Goal: Information Seeking & Learning: Compare options

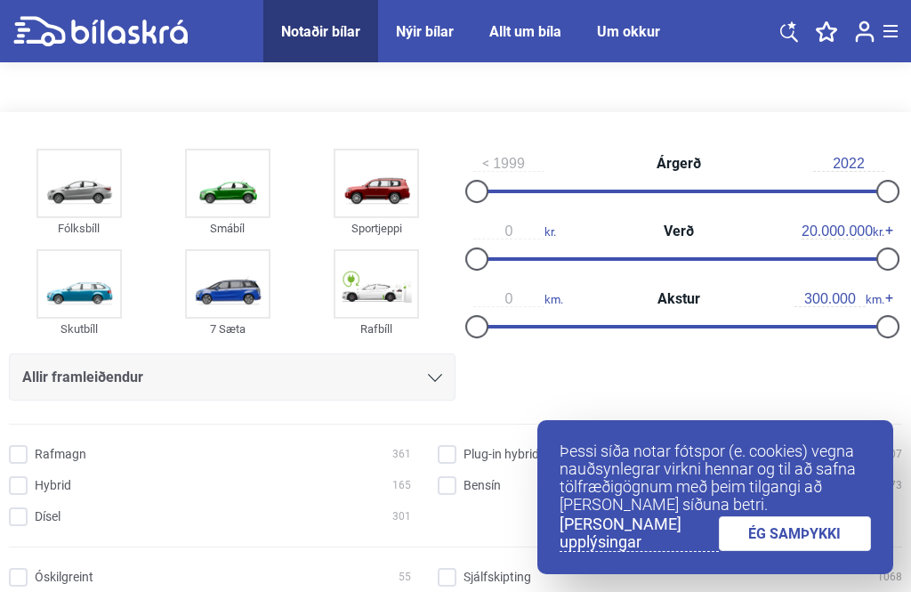
click at [802, 304] on input "300.000" at bounding box center [830, 299] width 71 height 16
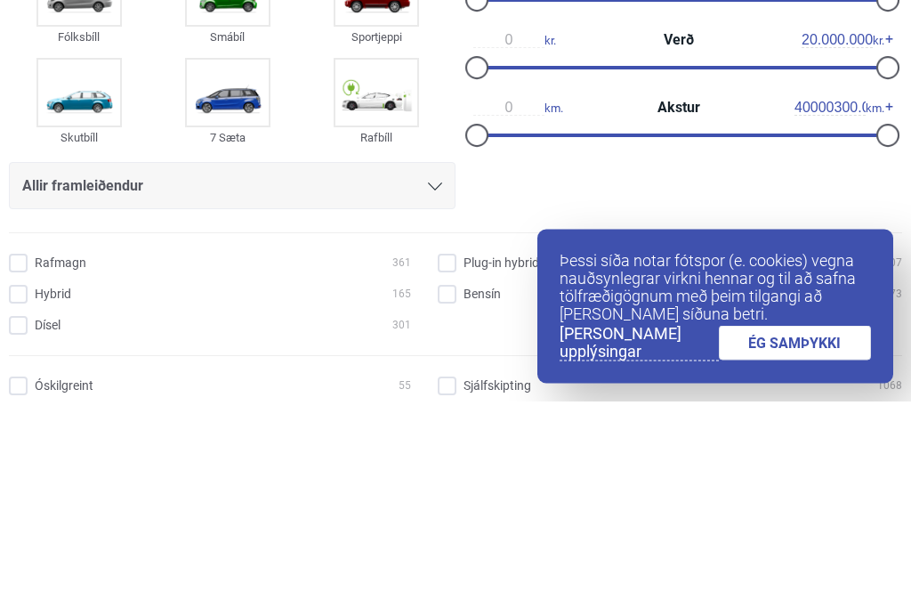
click at [868, 291] on span "40000300.000 km." at bounding box center [840, 299] width 90 height 16
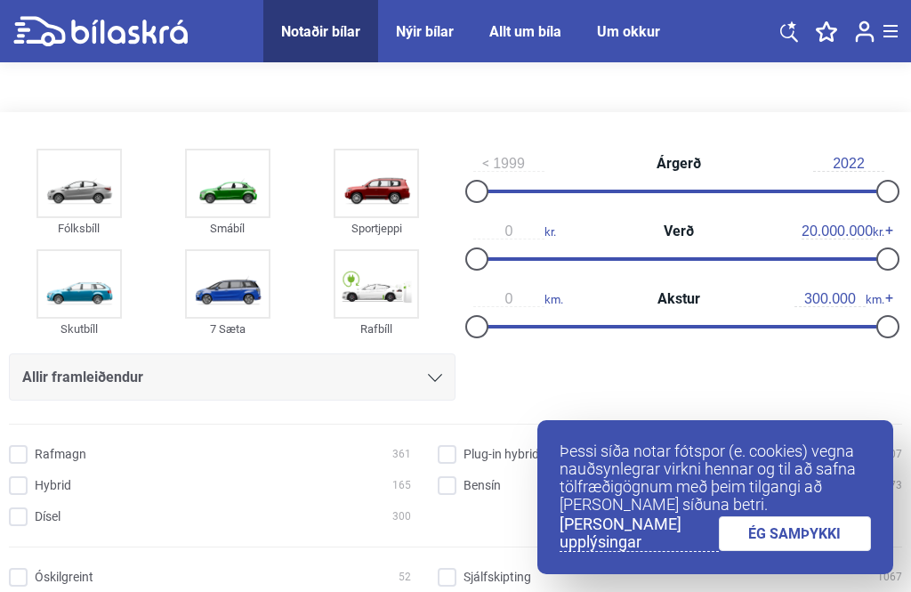
click at [847, 301] on input "300.000" at bounding box center [830, 299] width 71 height 16
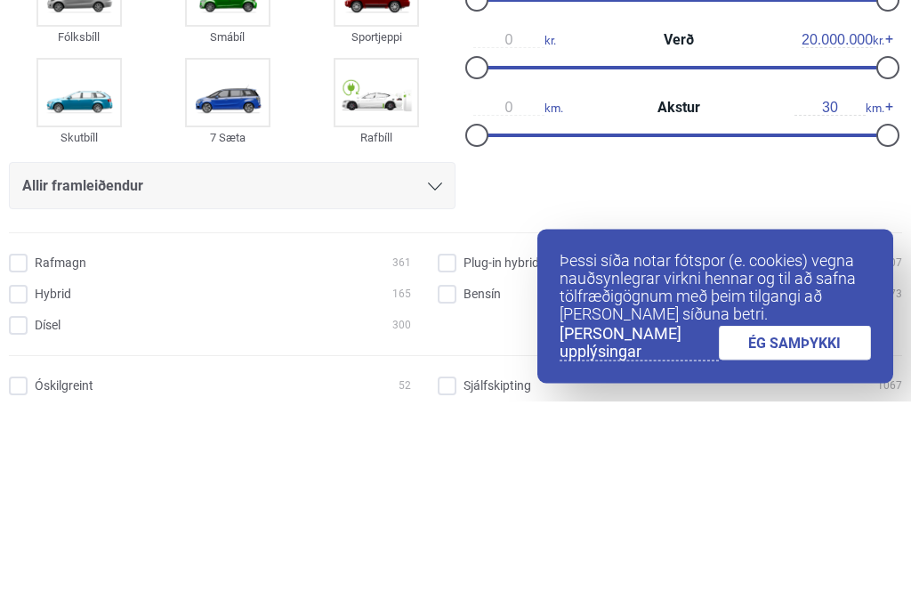
type input "3"
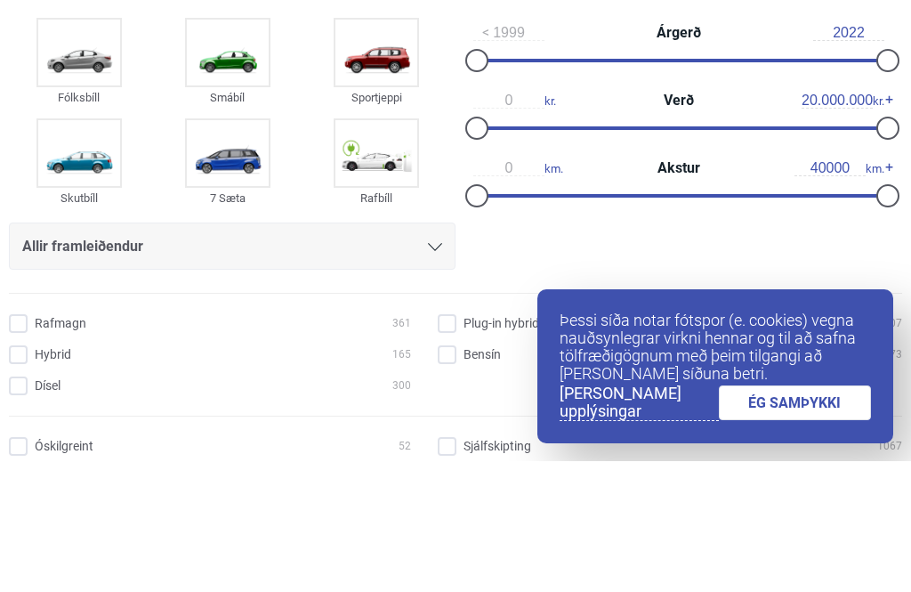
click at [882, 223] on span "20.000.000 kr." at bounding box center [843, 231] width 83 height 16
type input "40.000"
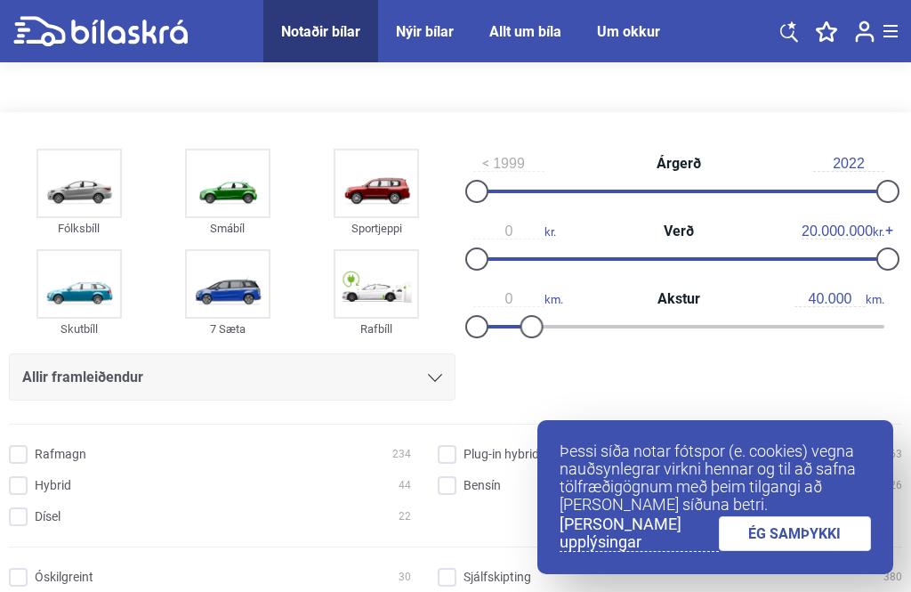
click at [770, 224] on div "0 kr. Verð 20.000.000 kr." at bounding box center [679, 245] width 447 height 68
click at [813, 237] on input "20.000.000" at bounding box center [837, 231] width 71 height 16
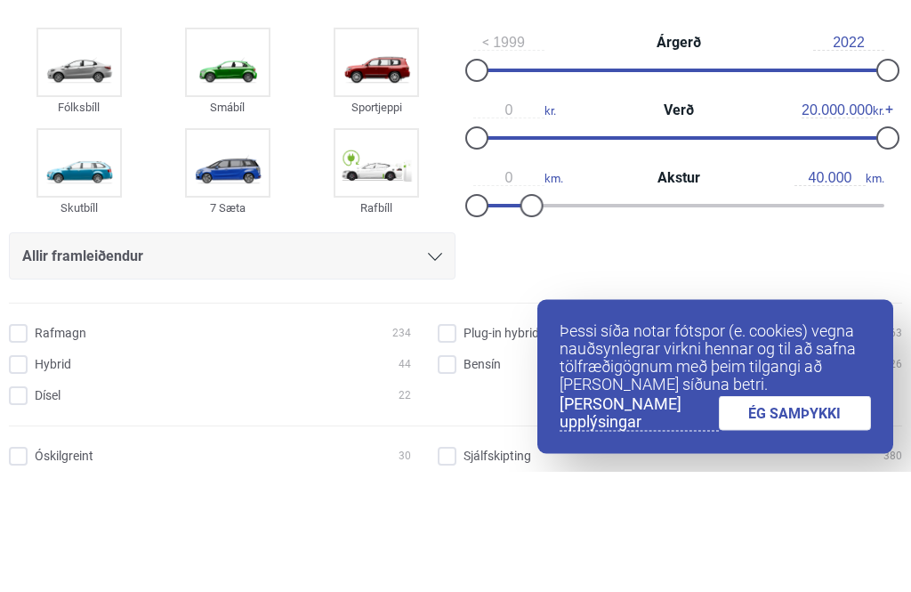
click at [875, 223] on span "20.000.000 kr." at bounding box center [843, 231] width 83 height 16
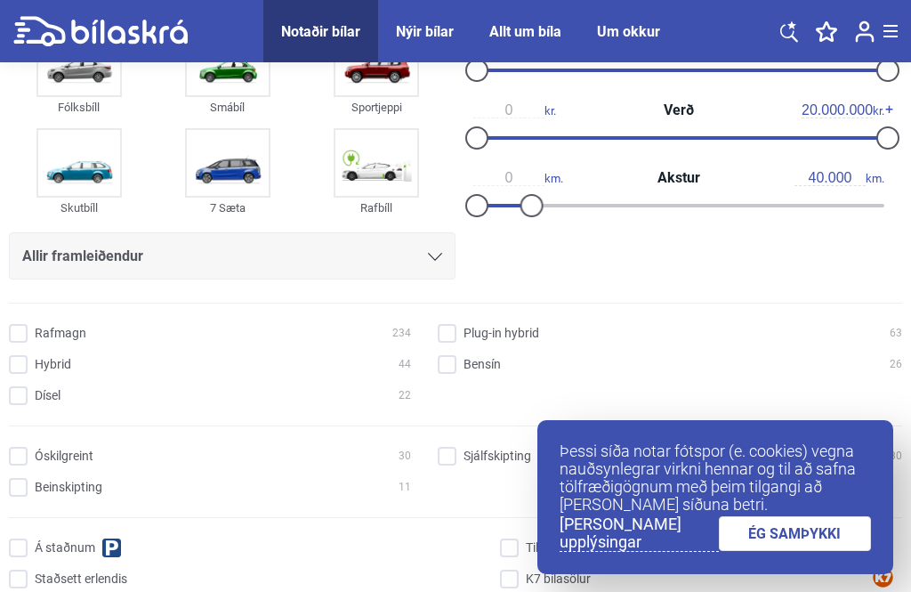
click at [869, 105] on input "20.000.000" at bounding box center [837, 110] width 71 height 16
type input "2"
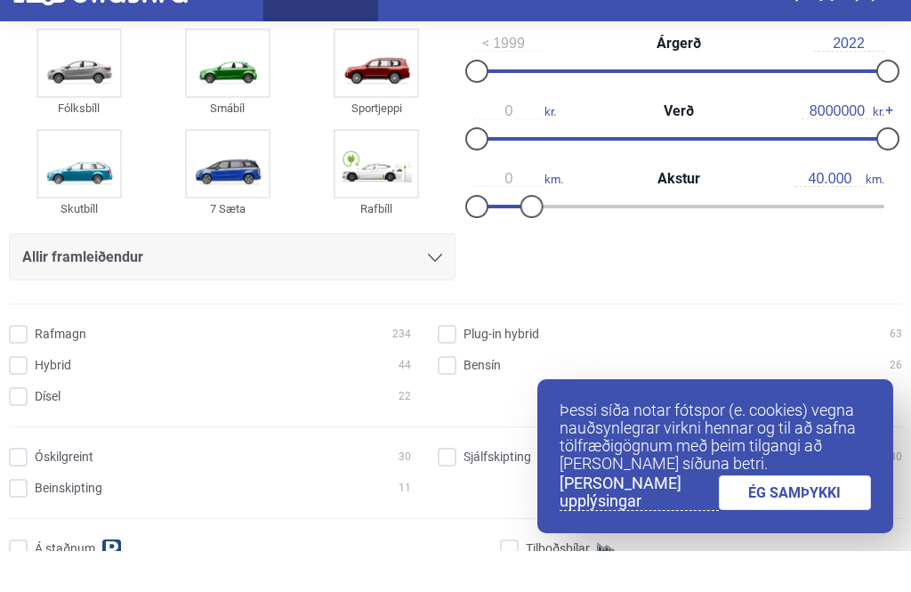
scroll to position [80, 0]
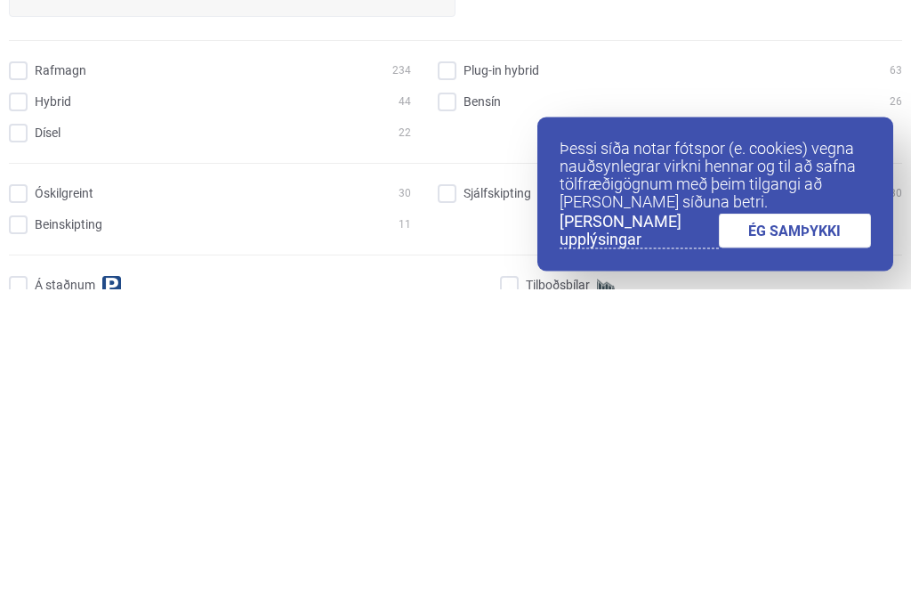
type input "8000000"
click at [30, 366] on input "Rafmagn 234" at bounding box center [213, 375] width 402 height 19
checkbox input "true"
type input "8.000.000"
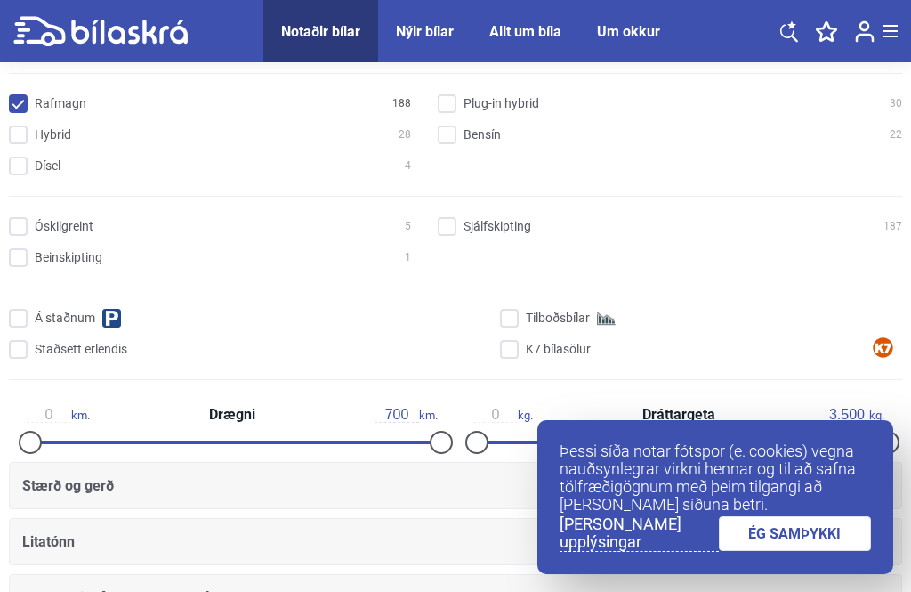
click at [451, 229] on input "Sjálfskipting 187" at bounding box center [672, 227] width 465 height 19
checkbox input "true"
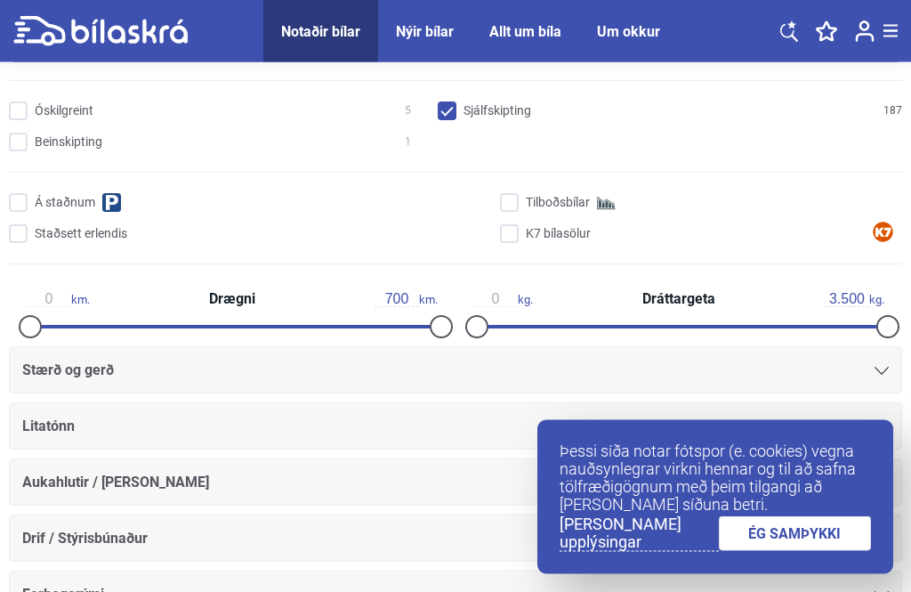
scroll to position [467, 0]
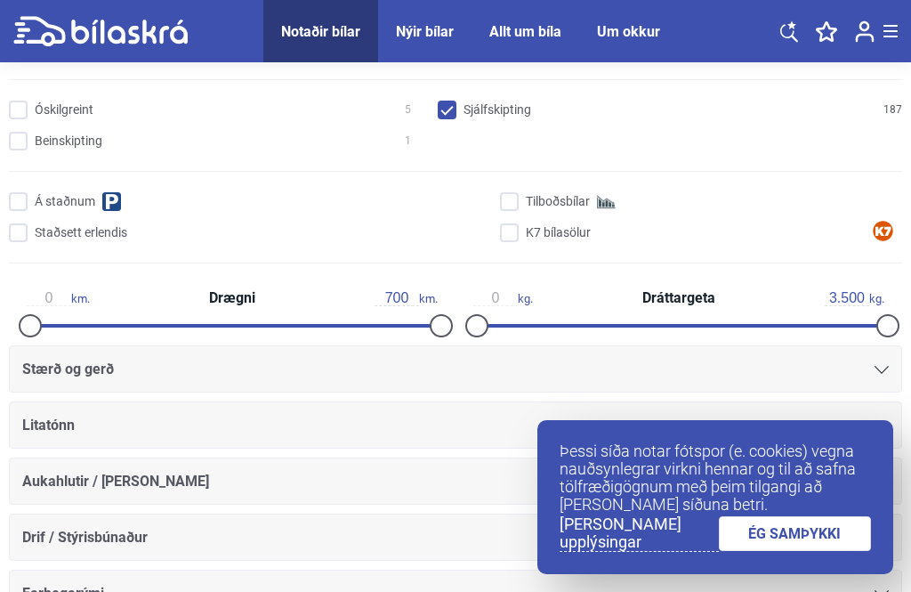
click at [155, 375] on div "Stærð og gerð" at bounding box center [455, 369] width 867 height 25
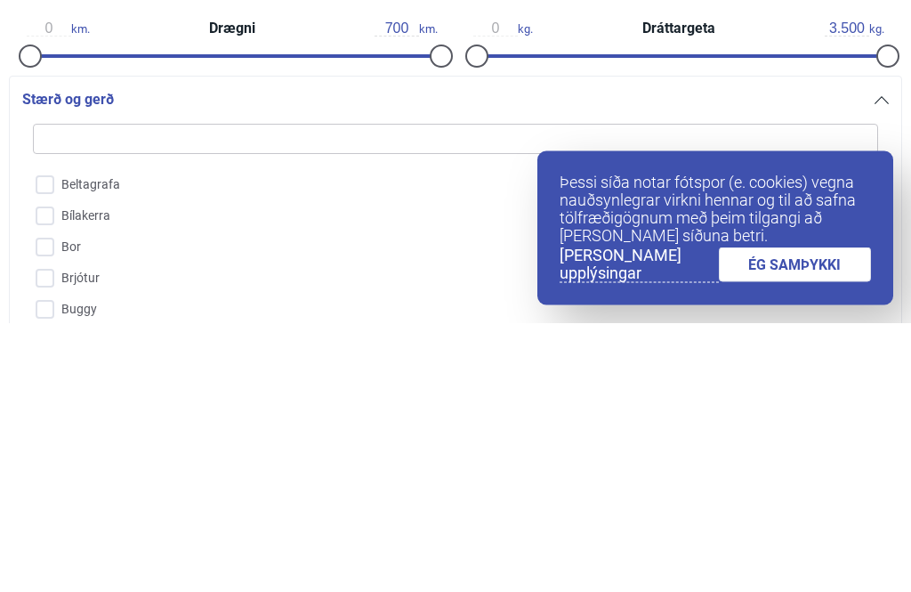
scroll to position [166, 0]
type input "B"
checkbox input "false"
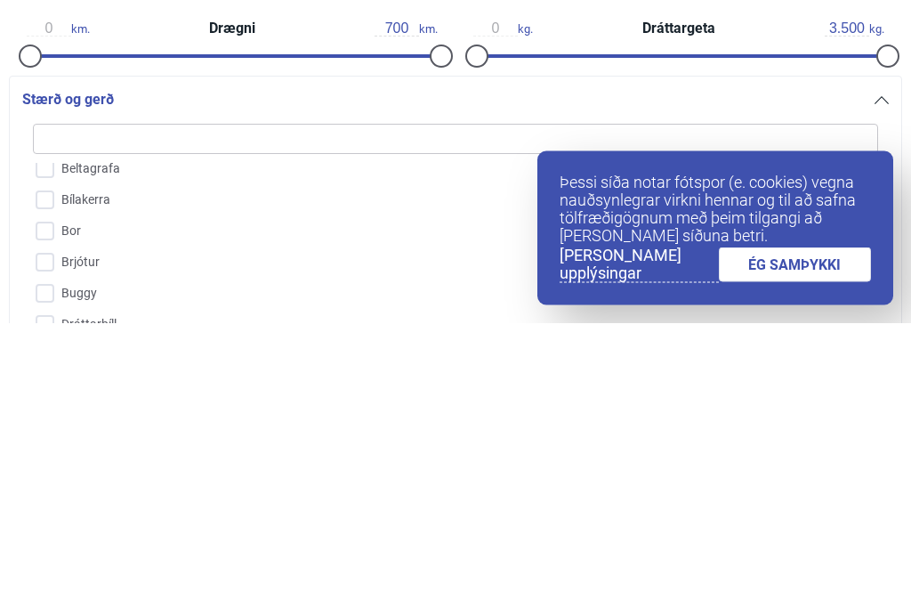
checkbox input "false"
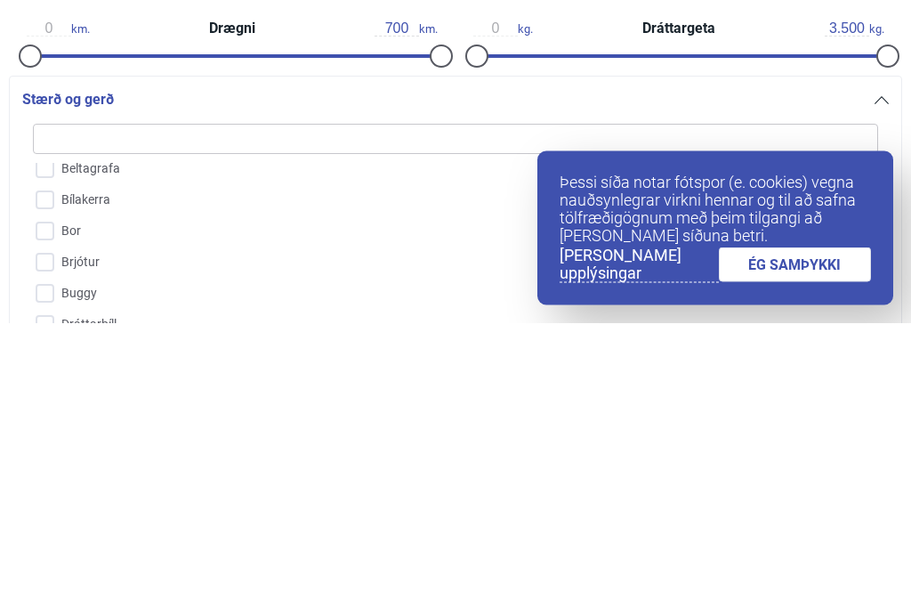
checkbox input "false"
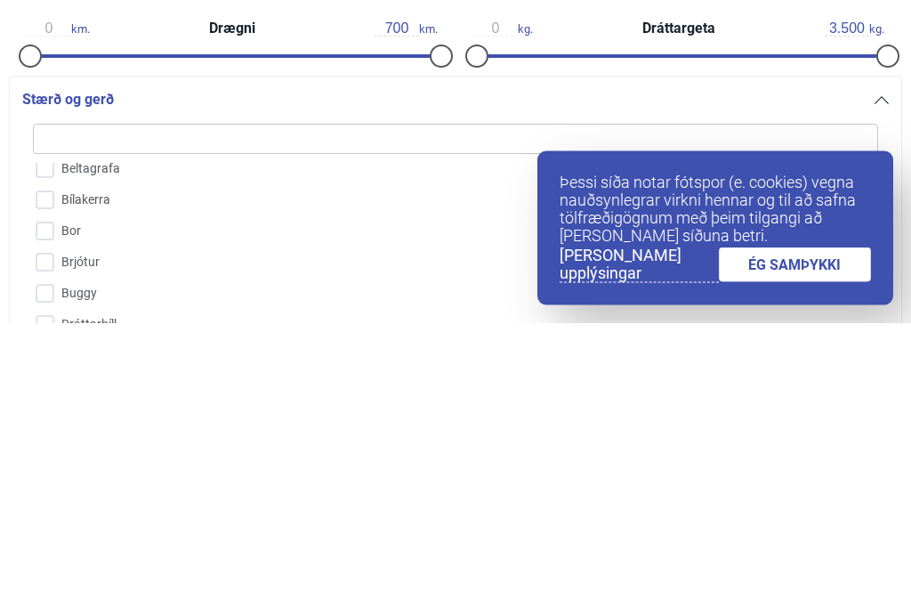
checkbox input "false"
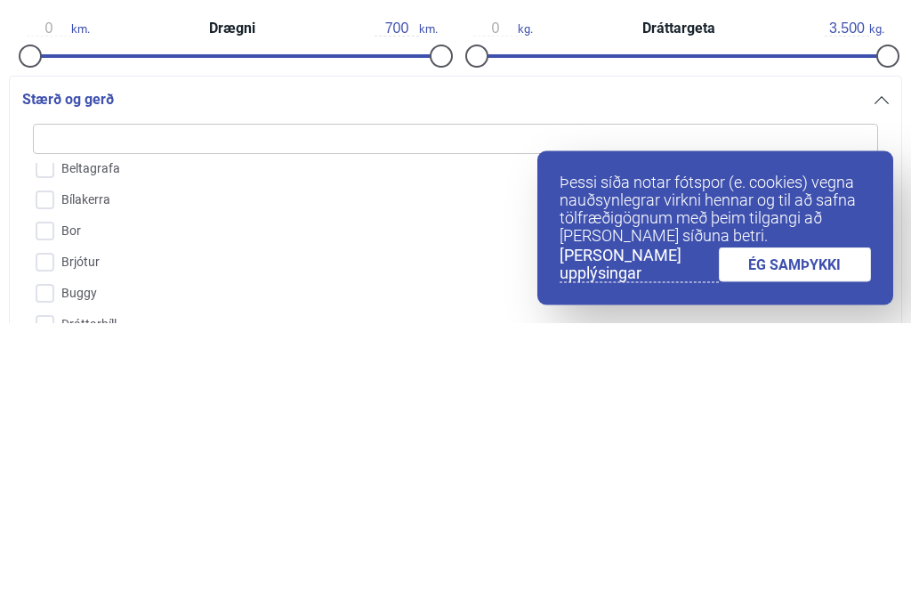
checkbox input "false"
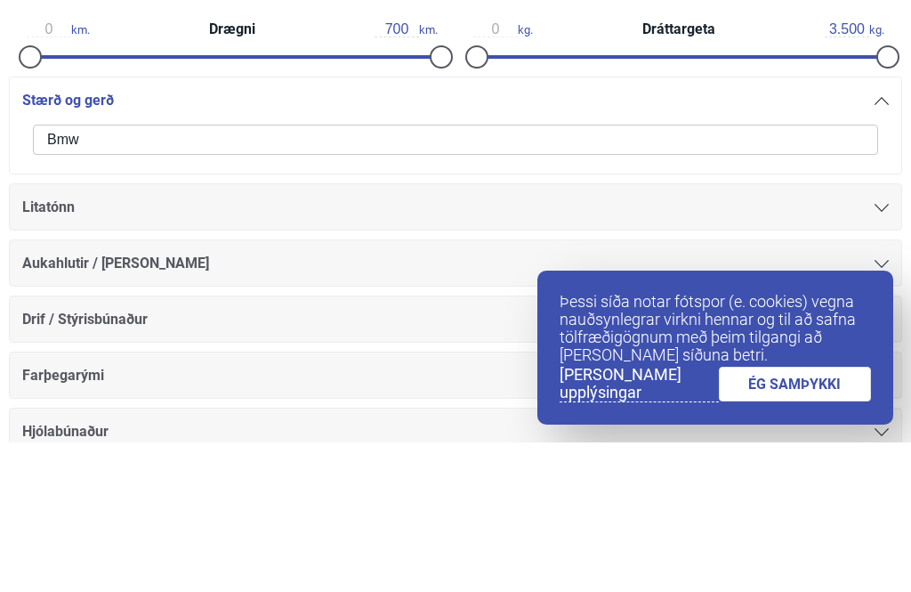
scroll to position [589, 0]
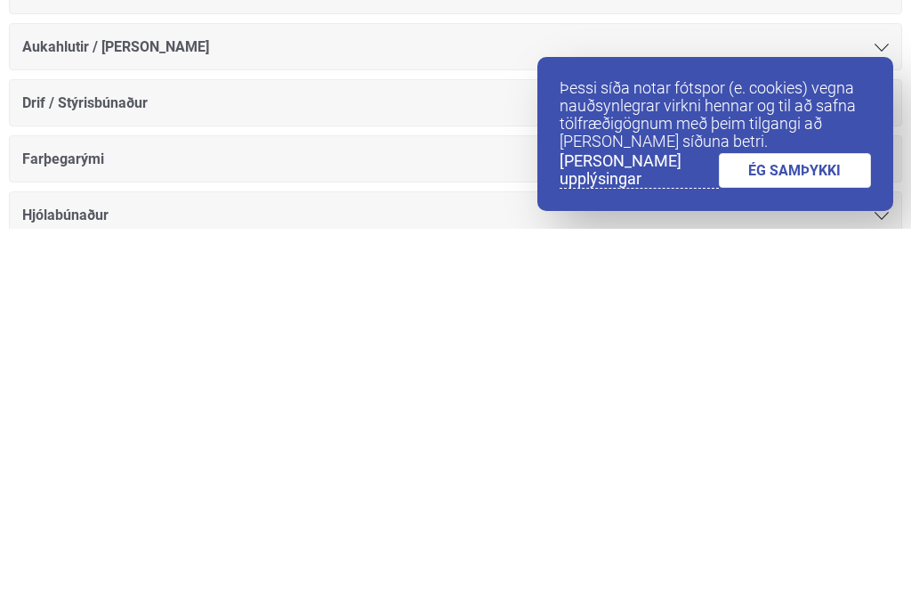
type input "Bmw"
click at [768, 516] on link "ÉG SAMÞYKKI" at bounding box center [795, 533] width 153 height 35
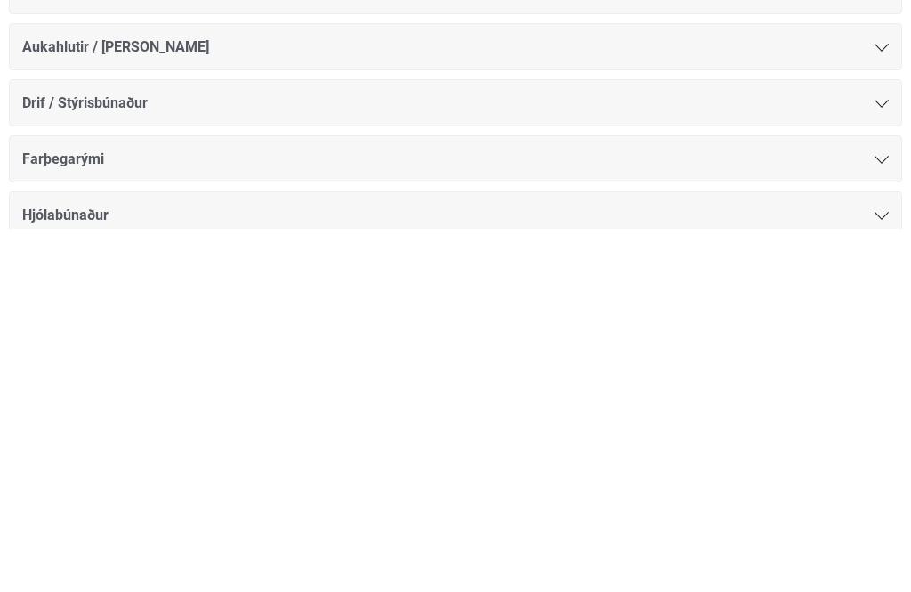
scroll to position [953, 0]
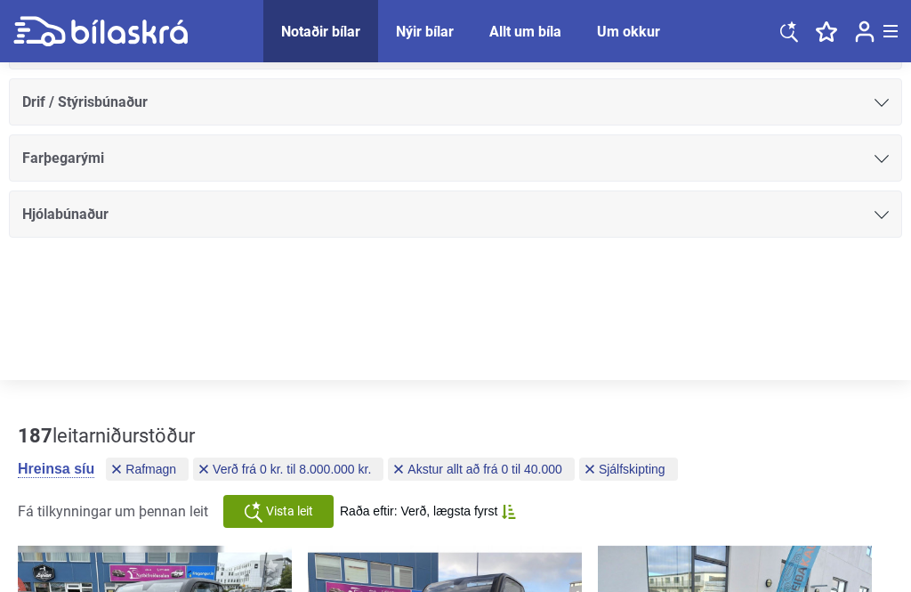
click at [49, 96] on span "Drif / Stýrisbúnaður" at bounding box center [84, 102] width 125 height 25
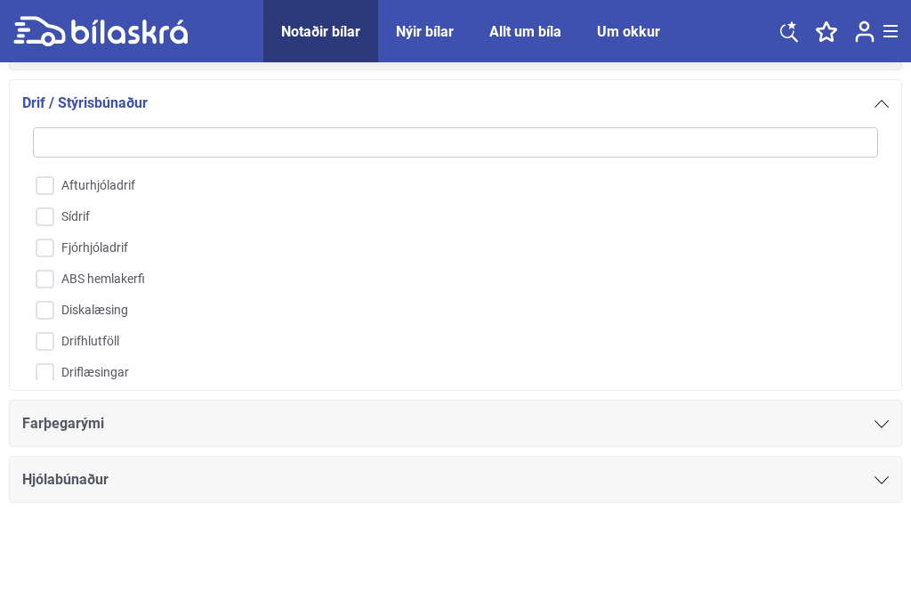
scroll to position [42, 0]
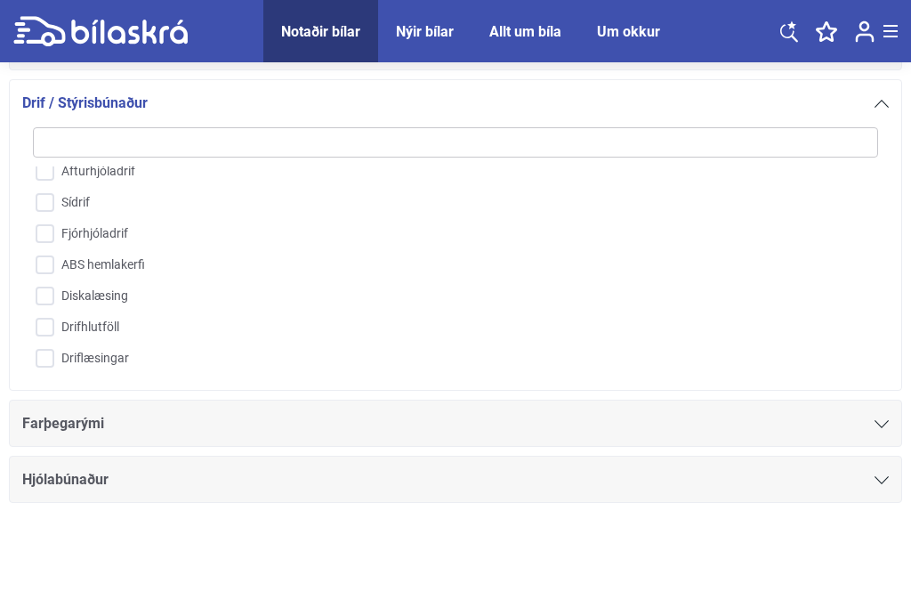
click at [53, 246] on input "Fjórhjóladrif" at bounding box center [443, 234] width 847 height 31
checkbox input "true"
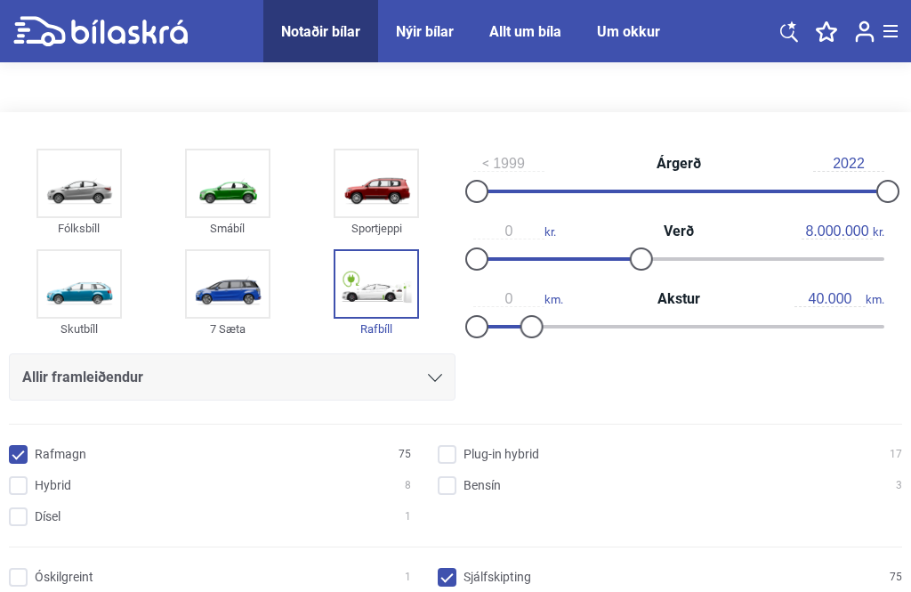
click at [484, 164] on input "1999" at bounding box center [508, 164] width 71 height 16
click at [521, 158] on input "1999" at bounding box center [508, 164] width 71 height 16
type input "1"
click at [869, 164] on input "2022" at bounding box center [848, 164] width 71 height 16
type input "2021"
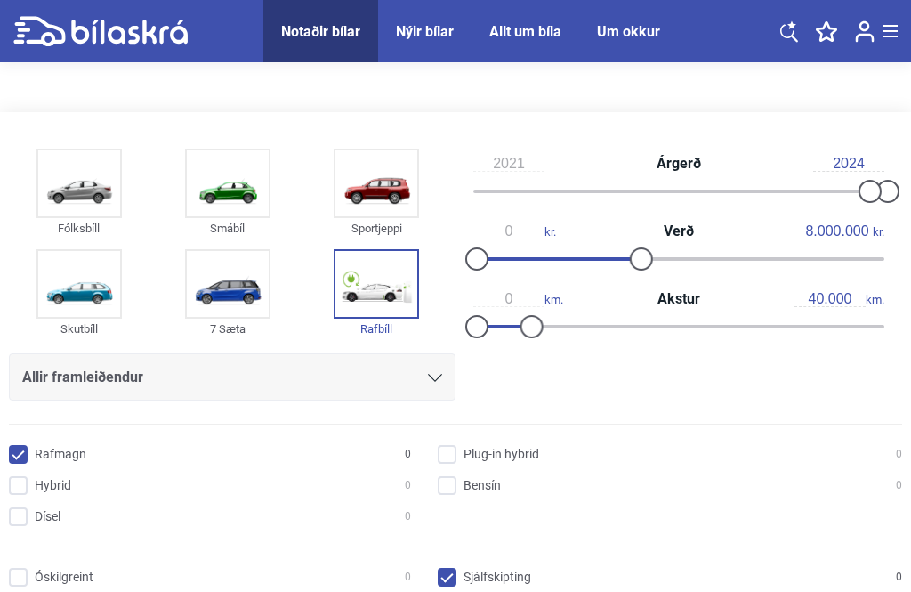
click at [522, 158] on input "2021" at bounding box center [508, 164] width 71 height 16
type input "2022"
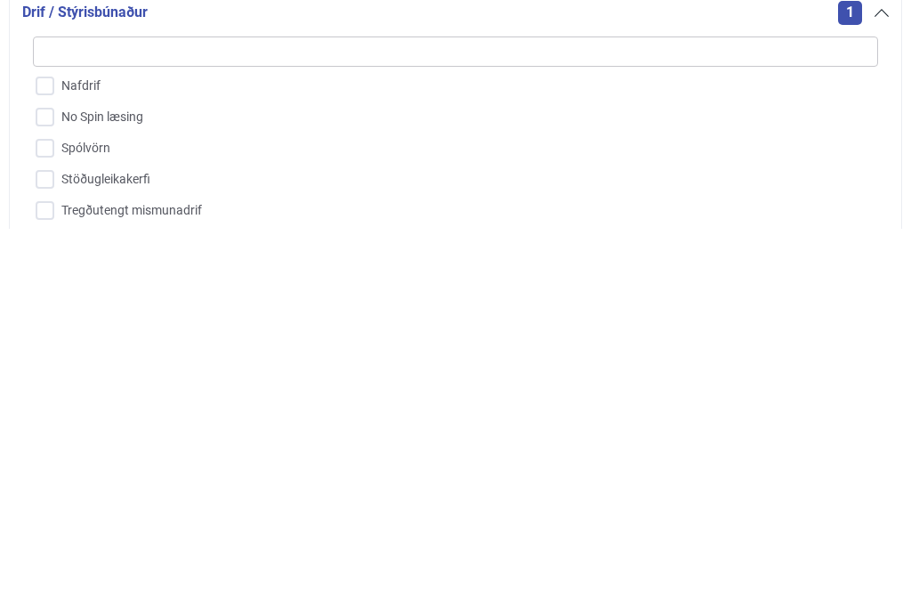
scroll to position [286, 0]
type input "2021"
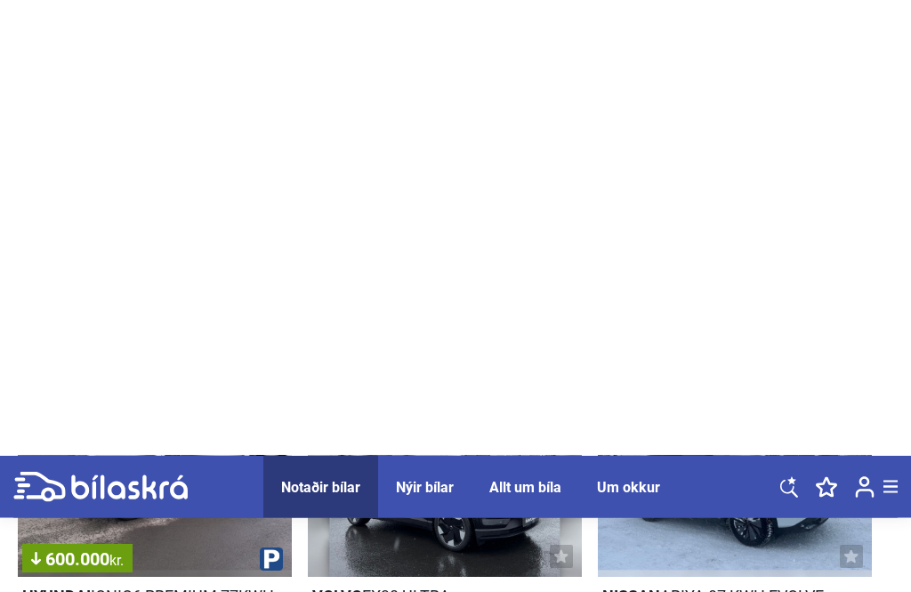
scroll to position [2264, 0]
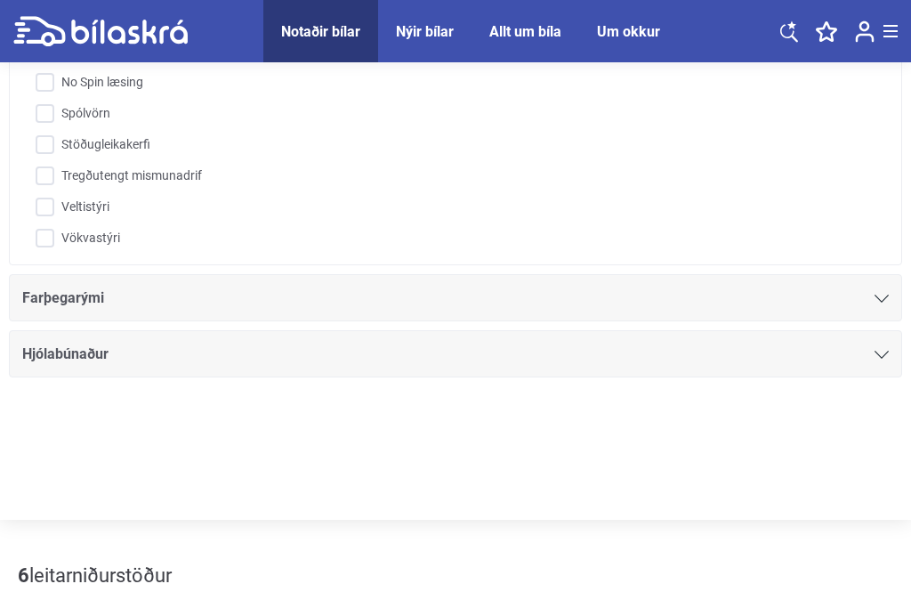
scroll to position [1043, 0]
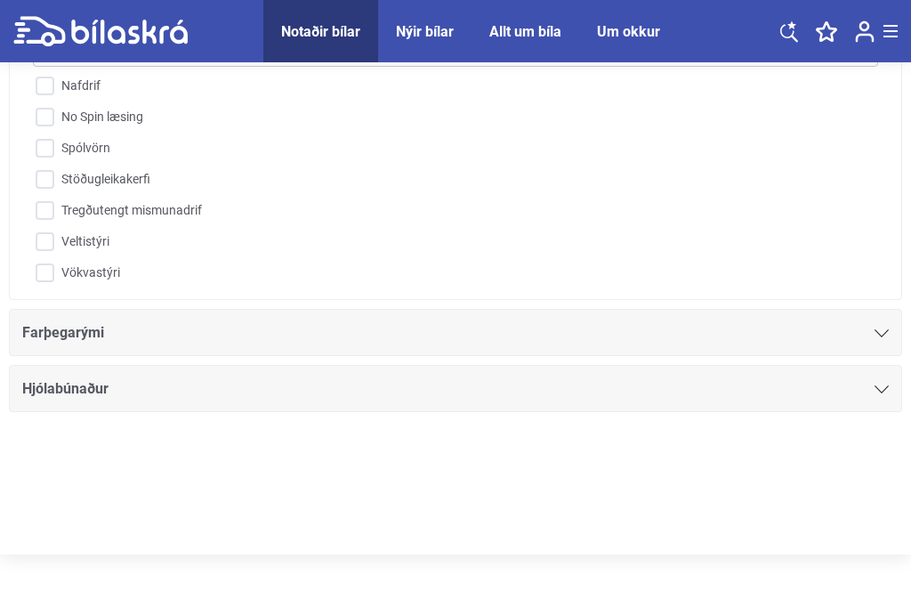
click at [41, 67] on input "search" at bounding box center [455, 51] width 845 height 30
